Goal: Task Accomplishment & Management: Complete application form

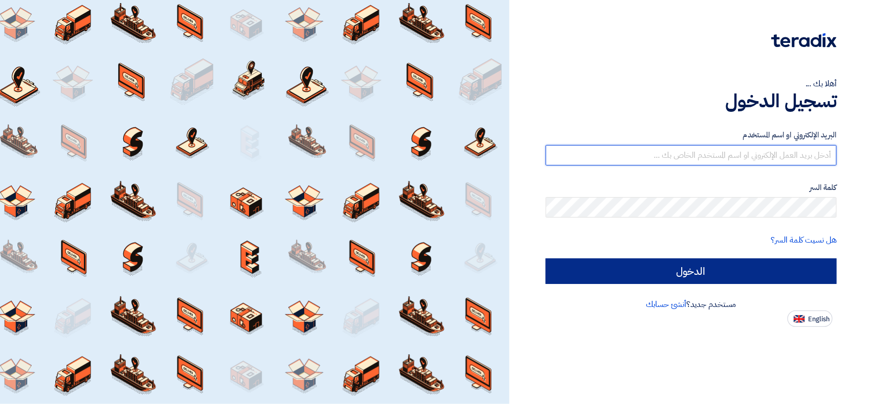
type input "[EMAIL_ADDRESS][DOMAIN_NAME]"
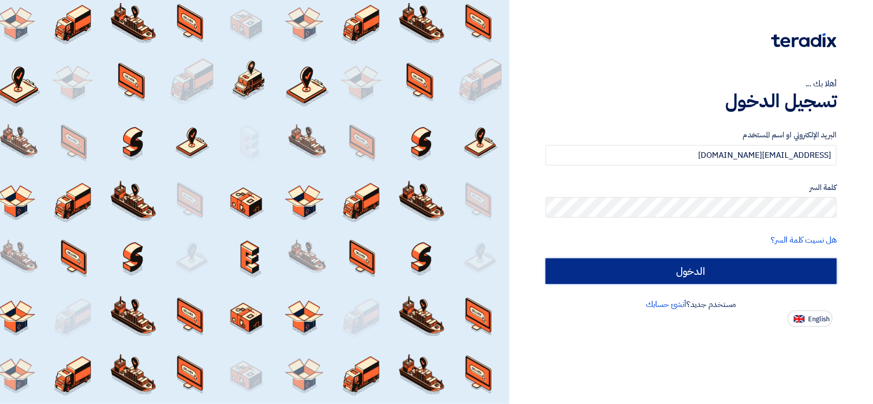
click at [625, 272] on input "الدخول" at bounding box center [690, 272] width 291 height 26
type input "Sign in"
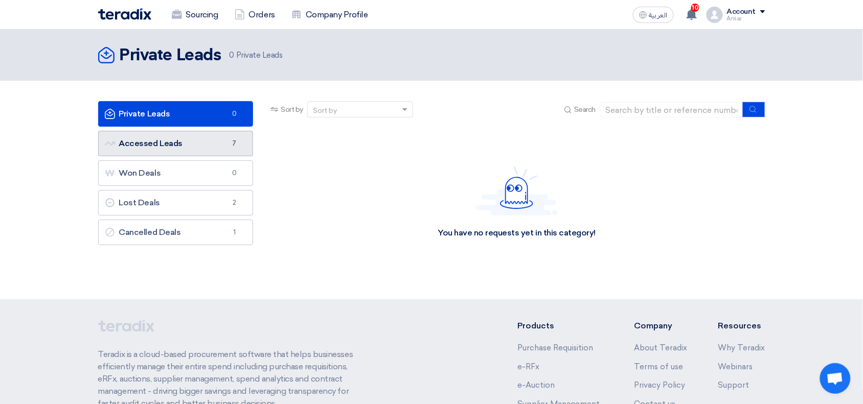
click at [171, 141] on link "Accessed Leads Accessed Leads 7" at bounding box center [175, 144] width 155 height 26
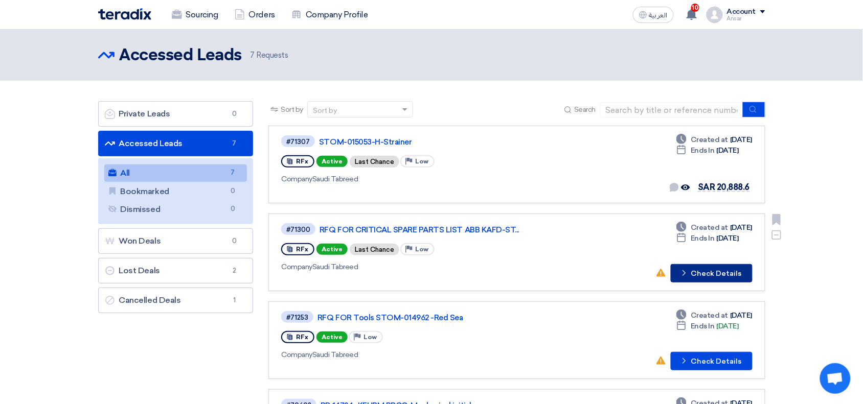
click at [728, 273] on button "Check details Check Details" at bounding box center [712, 273] width 82 height 18
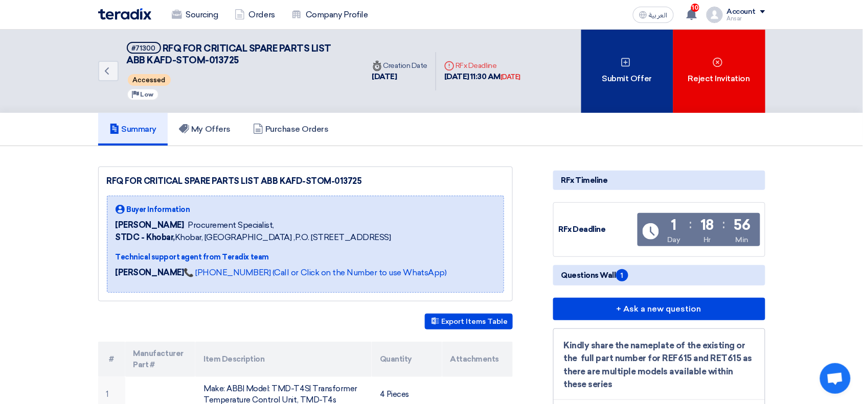
click at [634, 49] on div "Submit Offer" at bounding box center [627, 71] width 92 height 83
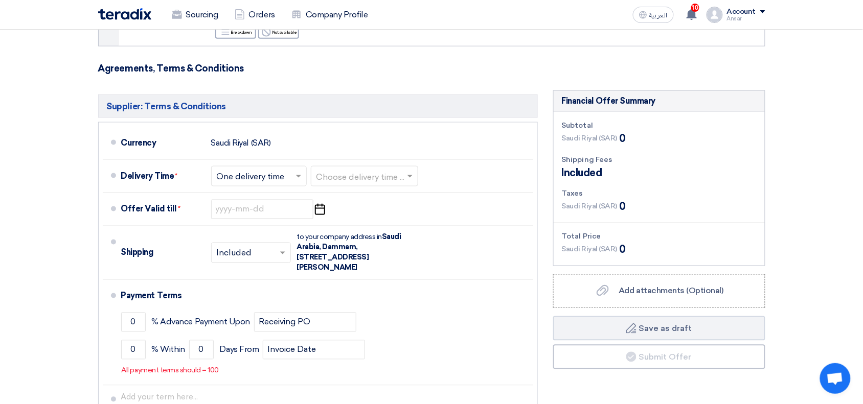
scroll to position [482, 0]
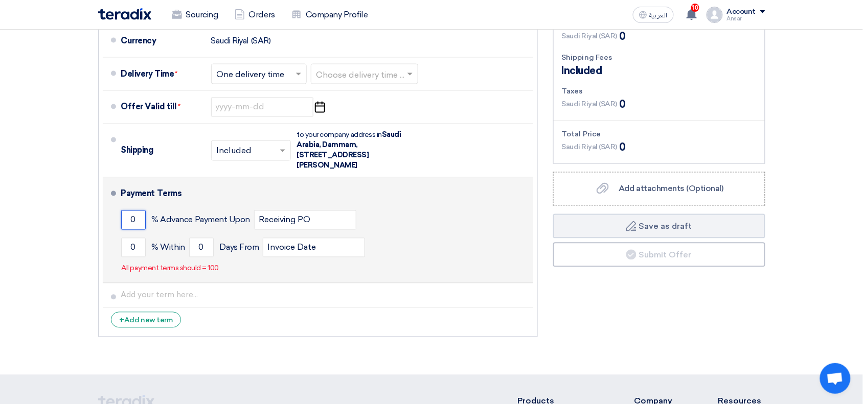
click at [133, 220] on input "0" at bounding box center [133, 220] width 25 height 19
type input "50"
click at [131, 248] on input "0" at bounding box center [133, 247] width 25 height 19
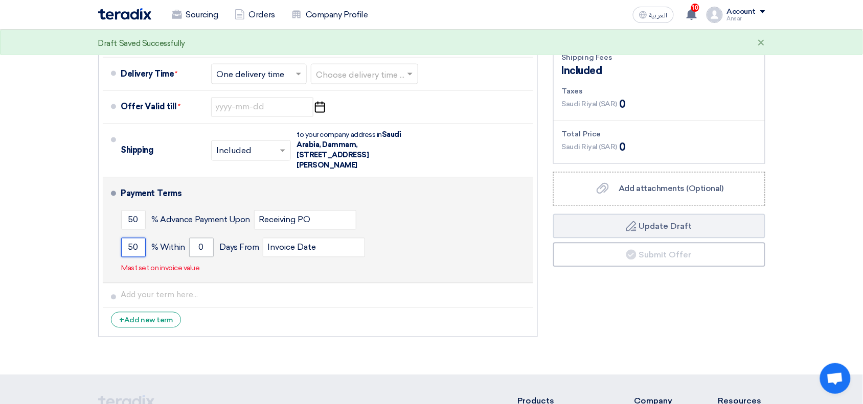
type input "50"
click at [207, 246] on input "0" at bounding box center [201, 247] width 25 height 19
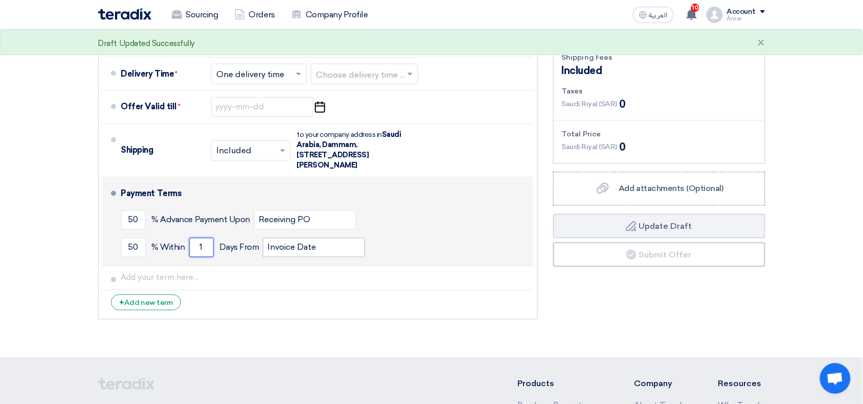
type input "1"
click at [320, 244] on input "Invoice Date" at bounding box center [314, 247] width 102 height 19
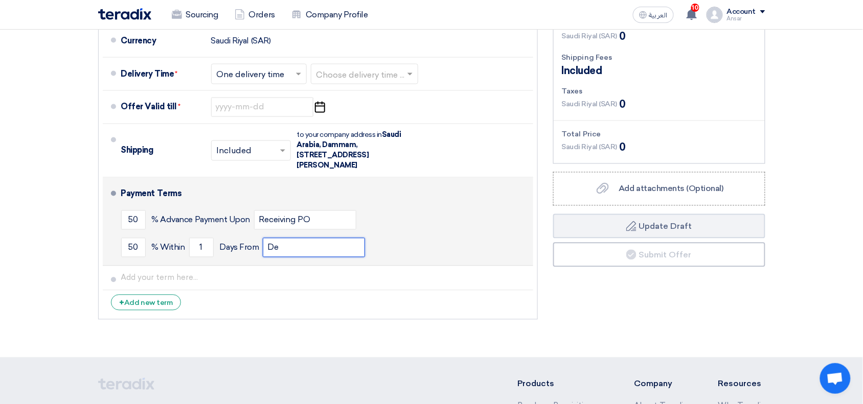
type input "Delivery Date"
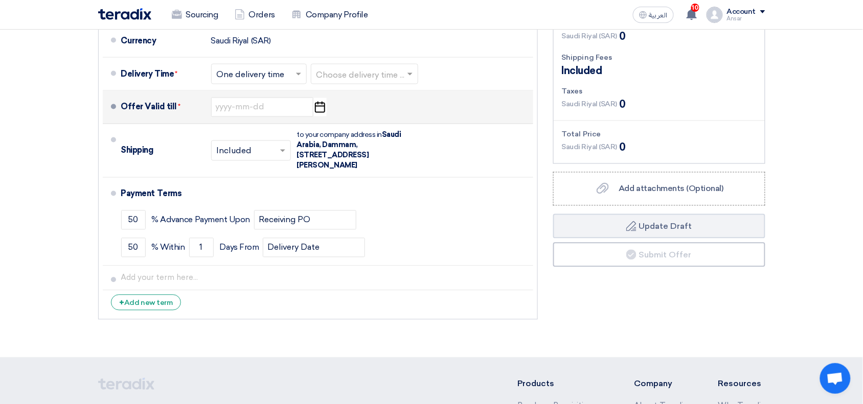
click at [323, 98] on icon "Pick a date" at bounding box center [320, 107] width 14 height 18
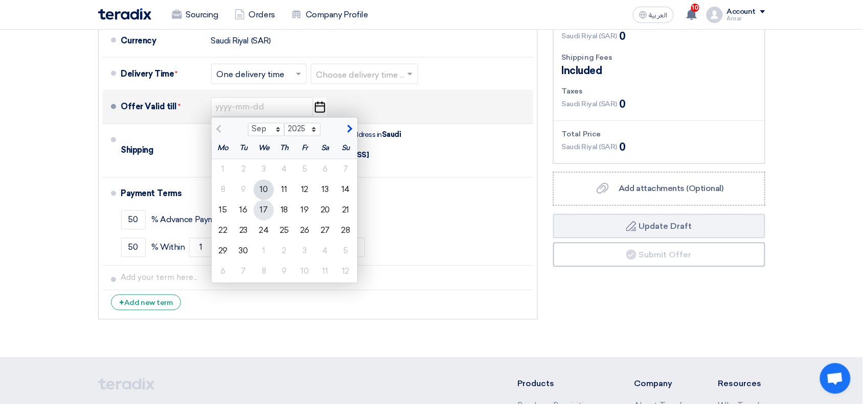
click at [266, 211] on div "17" at bounding box center [264, 210] width 20 height 20
type input "[DATE]"
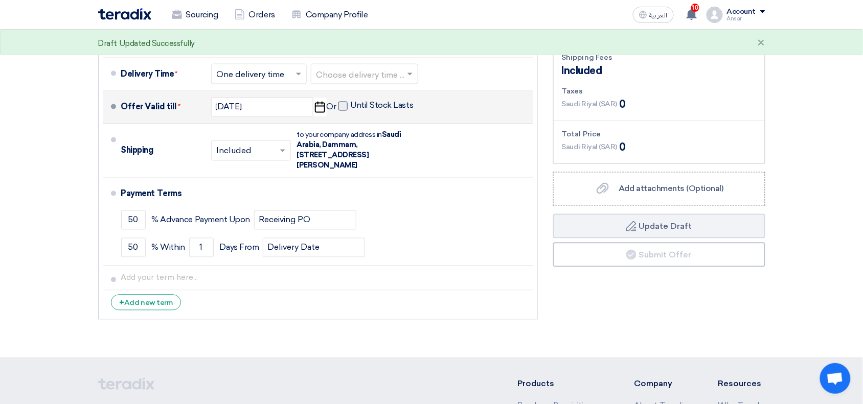
click at [359, 105] on label "Until Stock Lasts" at bounding box center [375, 106] width 75 height 10
click at [359, 105] on input "Until Stock Lasts" at bounding box center [383, 110] width 65 height 19
checkbox input "true"
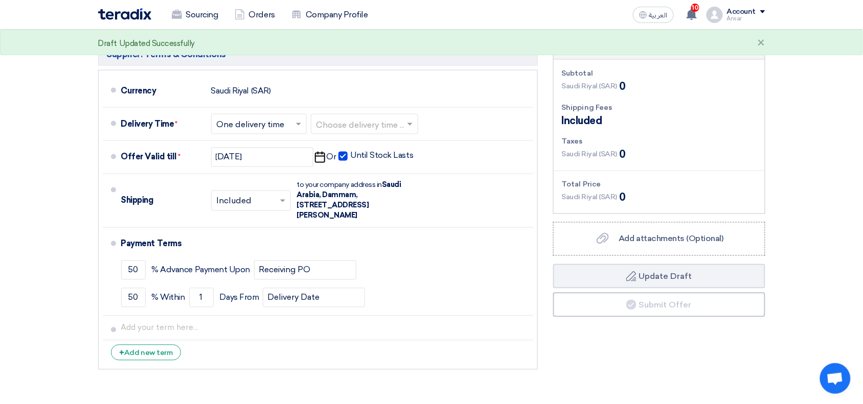
scroll to position [405, 0]
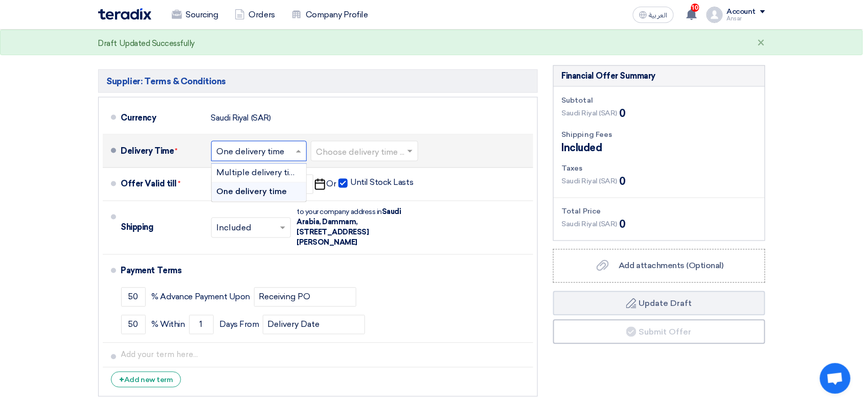
click at [287, 142] on div "Choose delivery time ... × One delivery time ×" at bounding box center [259, 151] width 96 height 20
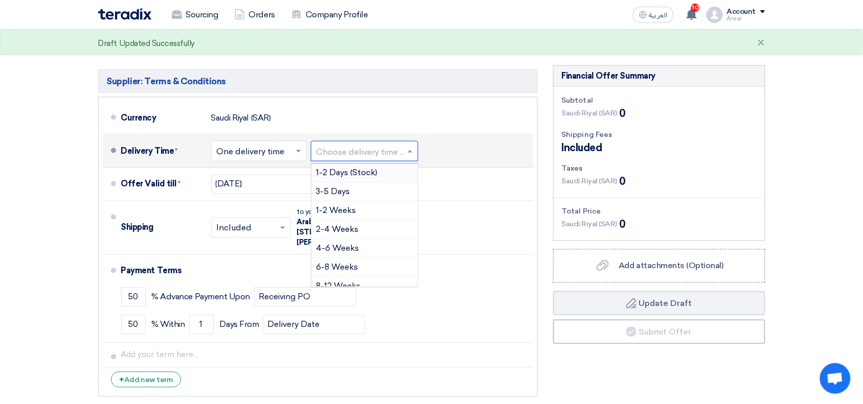
click at [348, 149] on input "text" at bounding box center [364, 152] width 97 height 15
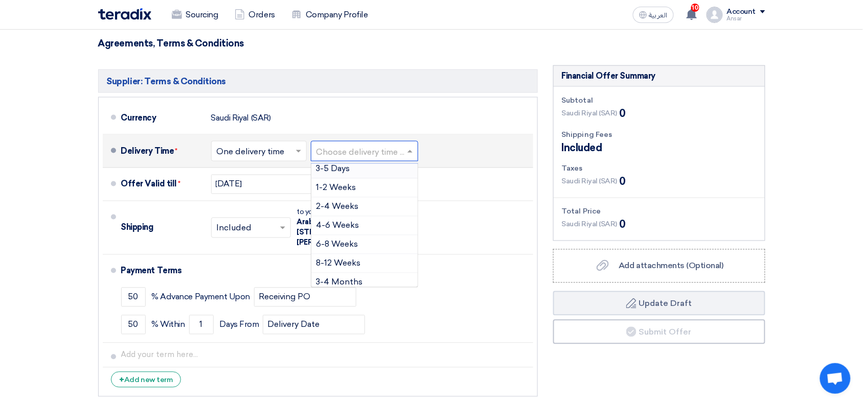
scroll to position [21, 0]
click at [359, 224] on span "4-6 Weeks" at bounding box center [337, 227] width 43 height 10
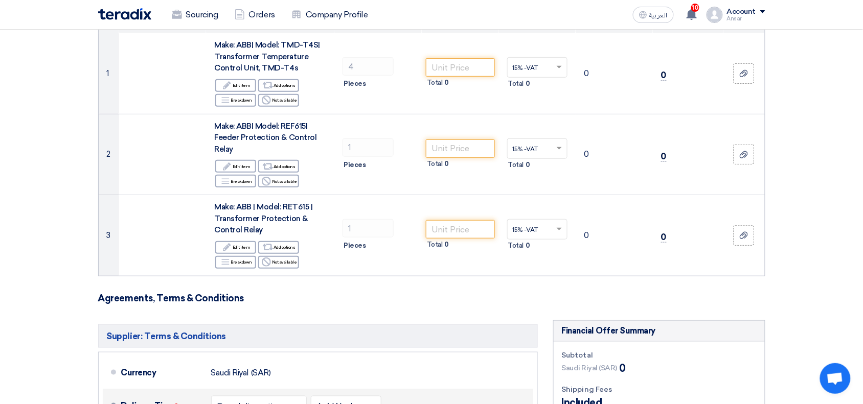
scroll to position [95, 0]
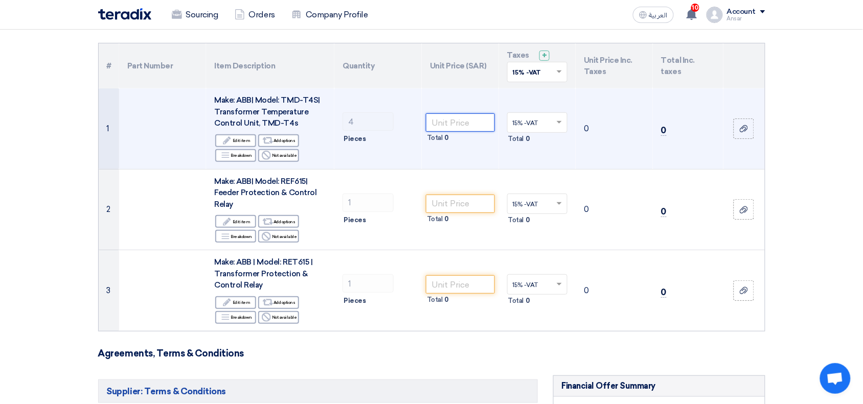
click at [443, 125] on input "number" at bounding box center [460, 122] width 69 height 18
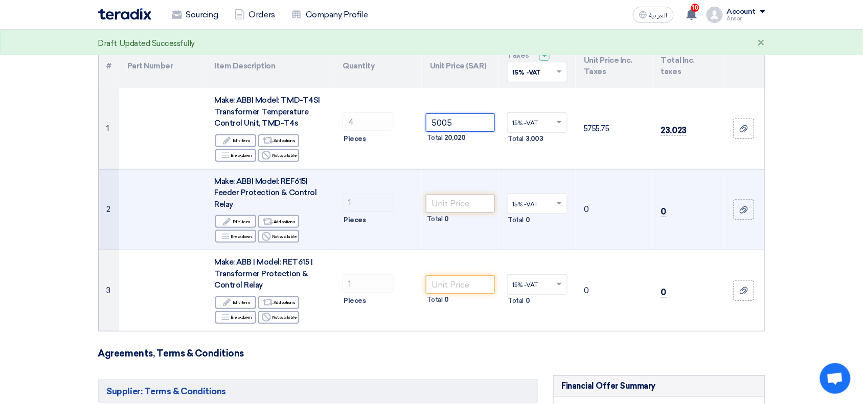
type input "5005"
click at [459, 202] on input "number" at bounding box center [460, 204] width 69 height 18
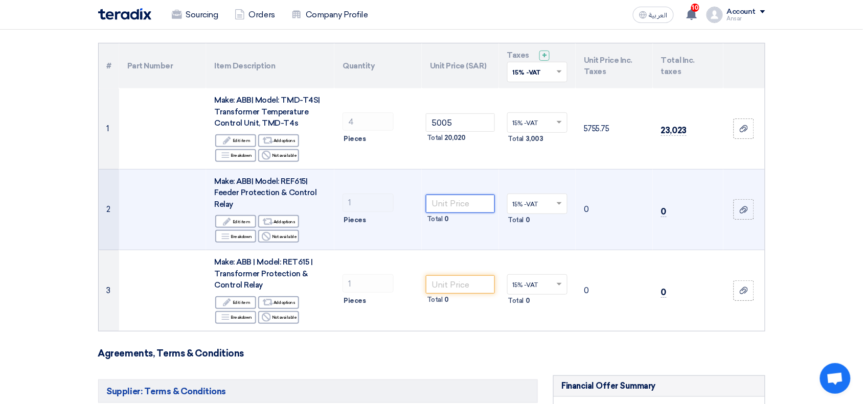
paste input "18876"
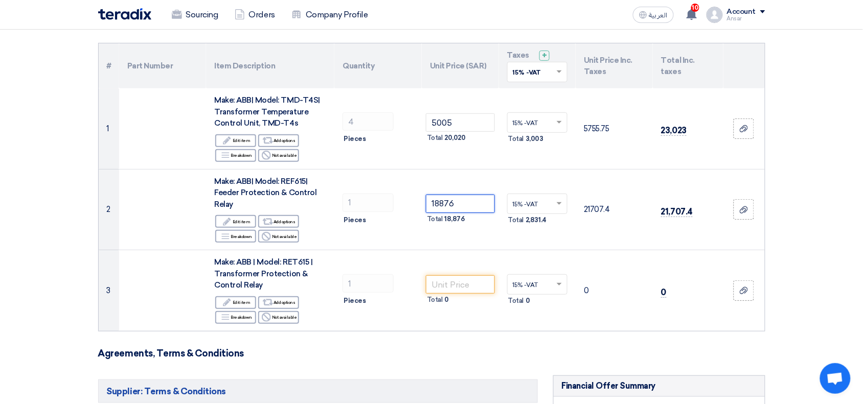
type input "18876"
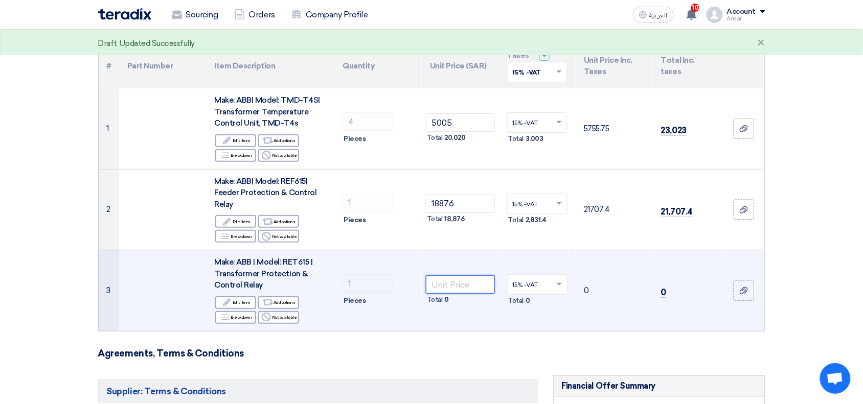
click at [452, 288] on input "number" at bounding box center [460, 285] width 69 height 18
paste input "40755"
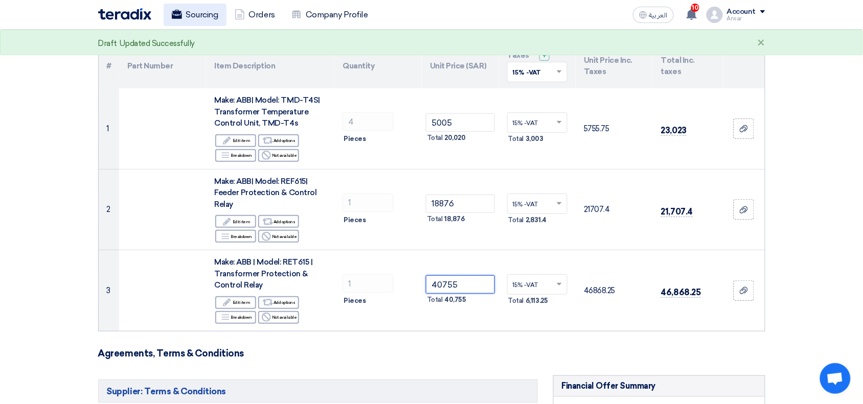
type input "40755"
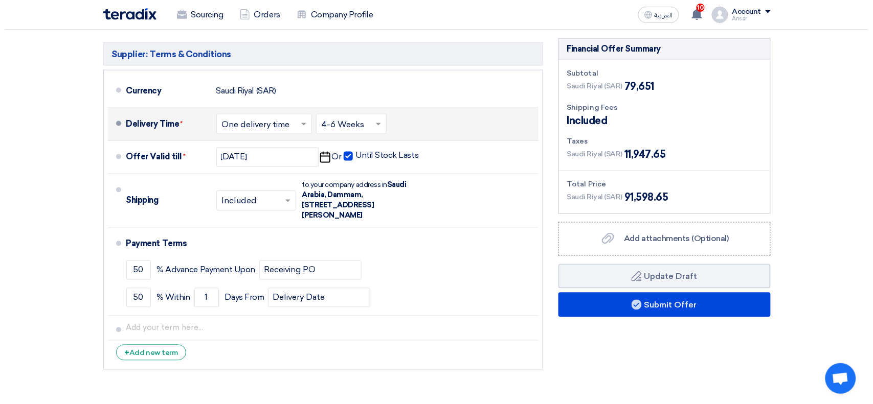
scroll to position [439, 0]
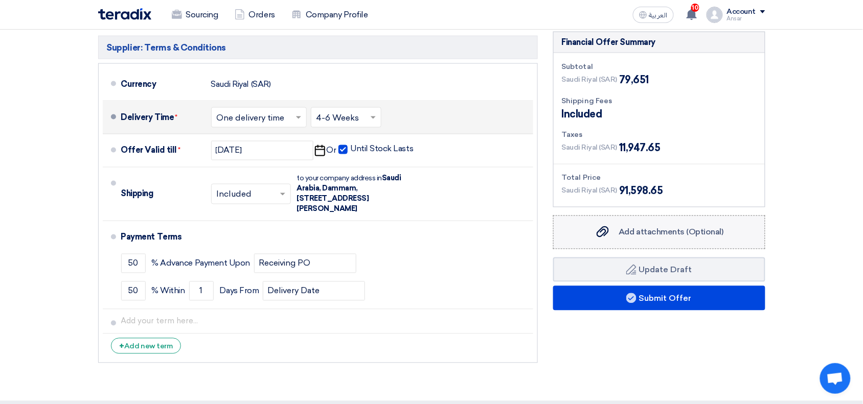
click at [718, 236] on span "Add attachments (Optional)" at bounding box center [671, 232] width 105 height 10
click at [0, 0] on input "Add attachments (Optional) Add attachments (Optional)" at bounding box center [0, 0] width 0 height 0
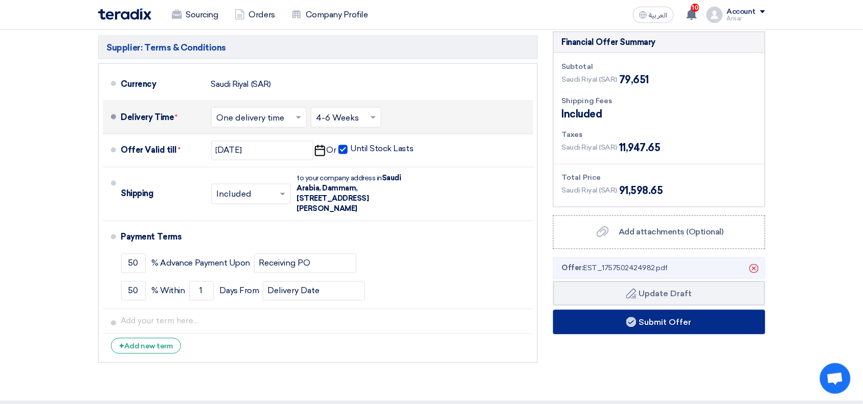
click at [724, 325] on button "Submit Offer" at bounding box center [659, 322] width 212 height 25
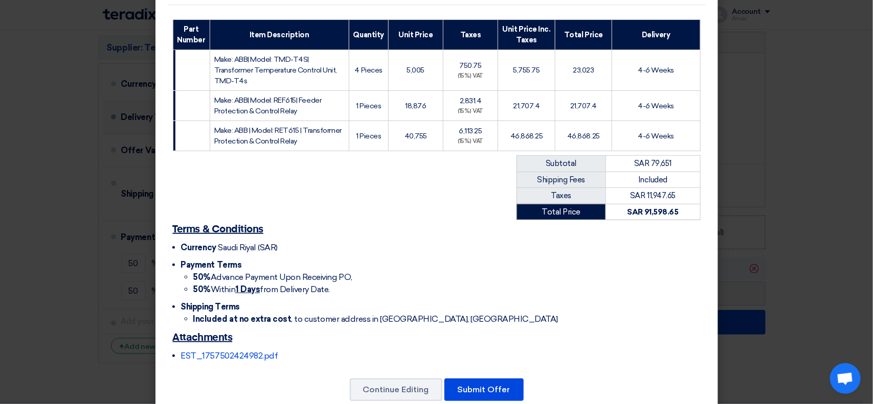
scroll to position [169, 0]
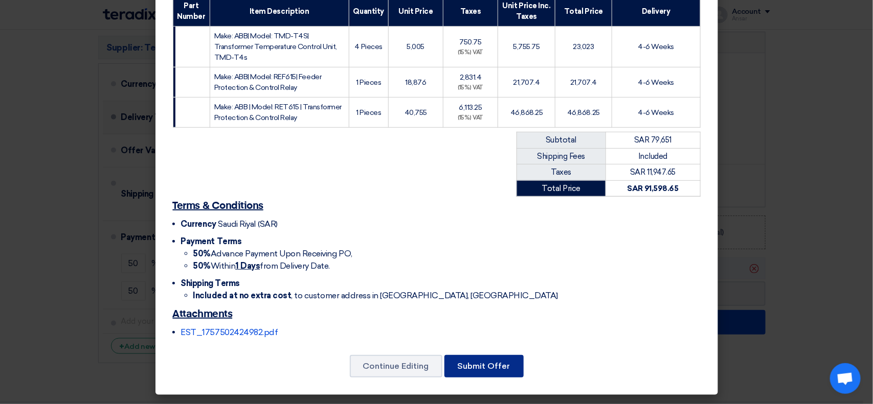
click at [500, 364] on button "Submit Offer" at bounding box center [483, 366] width 79 height 22
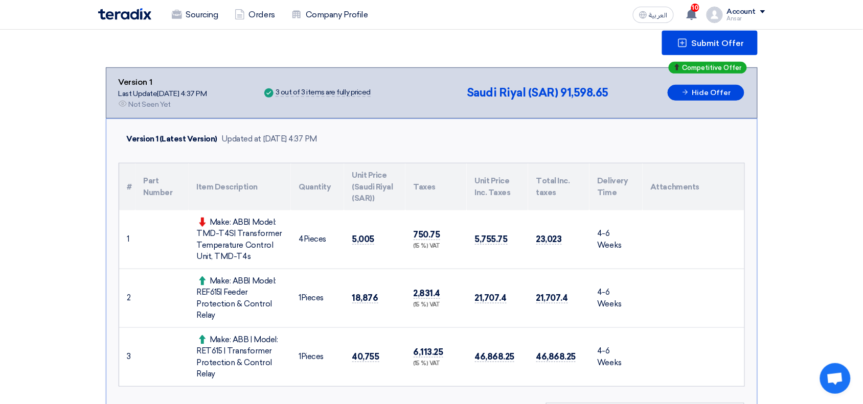
scroll to position [158, 0]
